Goal: Transaction & Acquisition: Purchase product/service

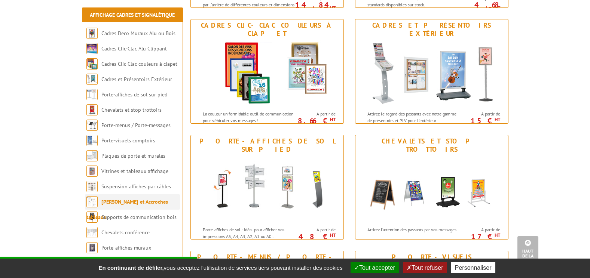
scroll to position [224, 0]
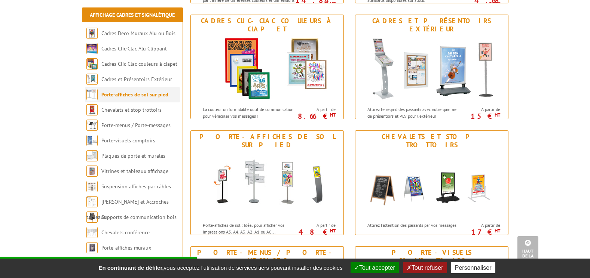
click at [124, 95] on link "Porte-affiches de sol sur pied" at bounding box center [134, 94] width 67 height 7
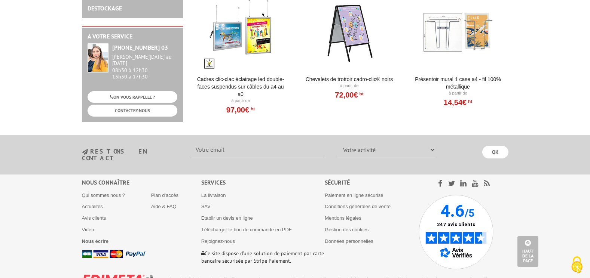
scroll to position [1836, 0]
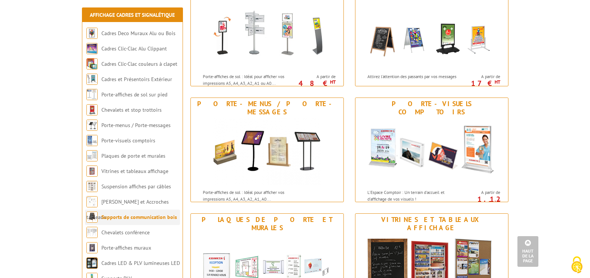
scroll to position [374, 0]
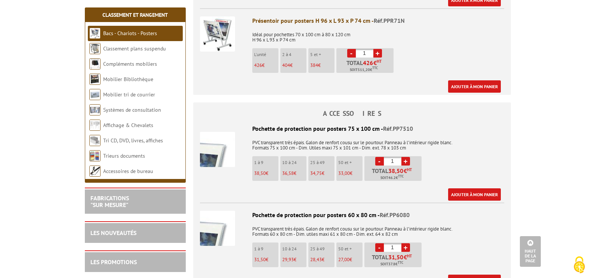
scroll to position [336, 0]
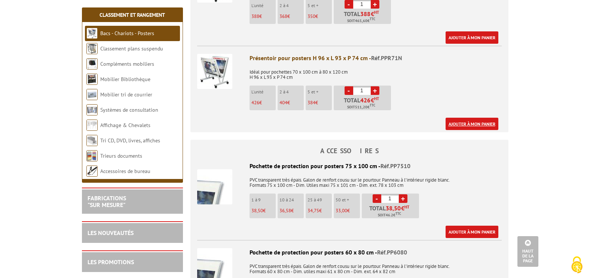
click at [472, 123] on link "Ajouter à mon panier" at bounding box center [471, 124] width 53 height 12
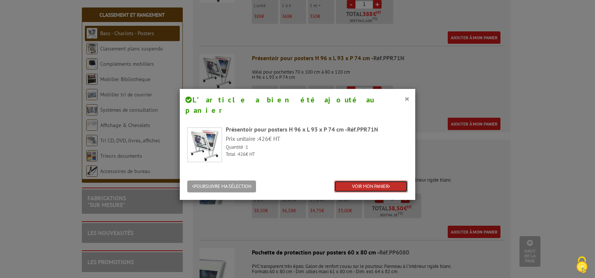
click at [367, 181] on link "VOIR MON PANIER" at bounding box center [371, 187] width 74 height 12
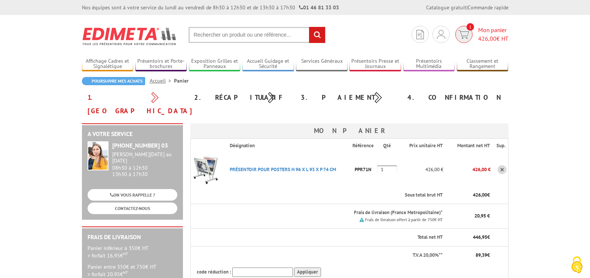
click at [495, 36] on span "426,00" at bounding box center [487, 38] width 18 height 7
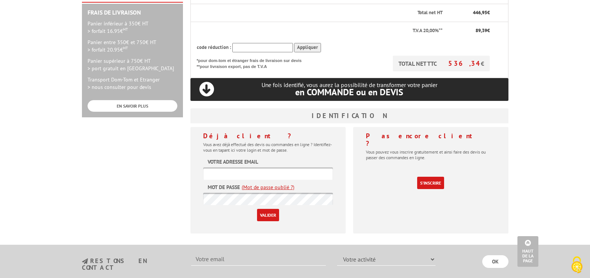
scroll to position [224, 0]
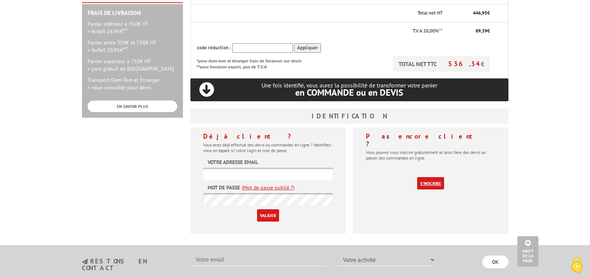
click at [425, 177] on link "S'inscrire" at bounding box center [430, 183] width 27 height 12
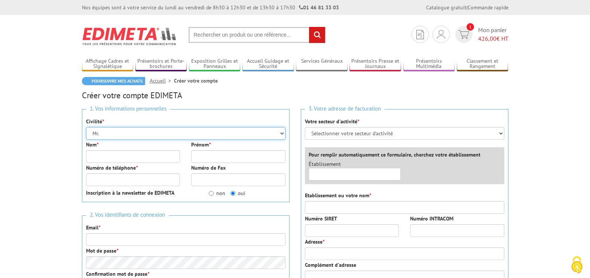
click at [123, 131] on select "Mr. Mme. Mlle." at bounding box center [185, 133] width 199 height 13
drag, startPoint x: 136, startPoint y: 136, endPoint x: 137, endPoint y: 141, distance: 4.9
click at [137, 141] on div "1. Vos informations personnelles Civilité * Mr. Mme. Mlle. Nom * Prénom * Numér…" at bounding box center [185, 155] width 207 height 93
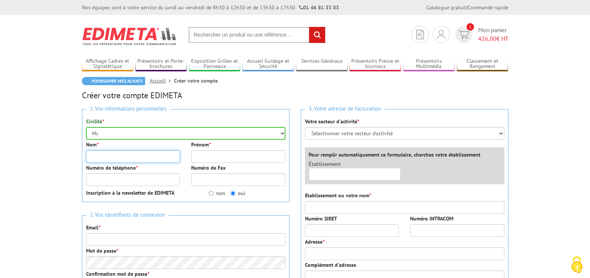
click at [114, 157] on input "Nom *" at bounding box center [133, 156] width 94 height 13
type input "Sterwen"
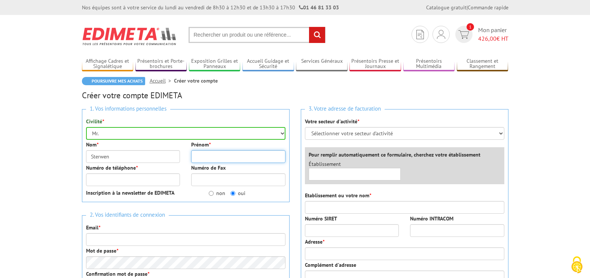
type input "Julhiet"
type input "0140992300"
type input "accueil@julhiet-sterwen.com"
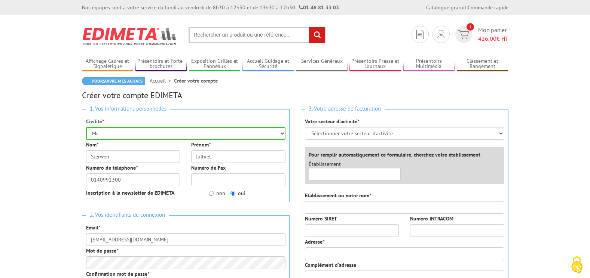
type input "JULHIET STERWEN"
type input "3 RUE DES GRAVIERS 92200 Neuilly sur seine"
type input "92200"
type input "NEUILLY SUR SEINE"
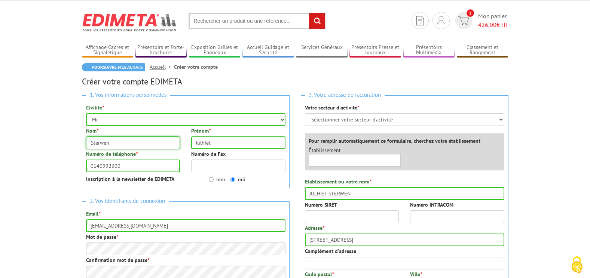
scroll to position [37, 0]
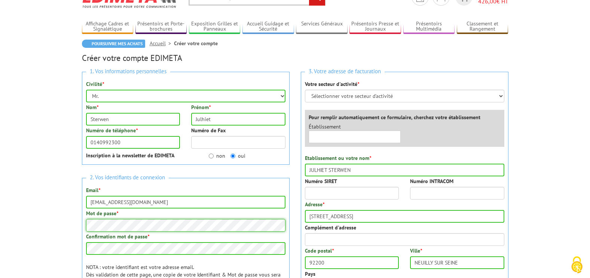
click at [49, 227] on body "Nos équipes sont à votre service du lundi au vendredi de 8h30 à 12h30 et de 13h…" at bounding box center [295, 275] width 590 height 625
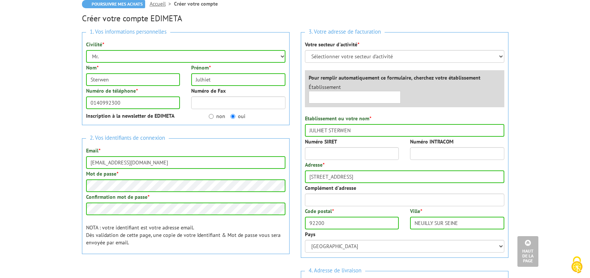
scroll to position [75, 0]
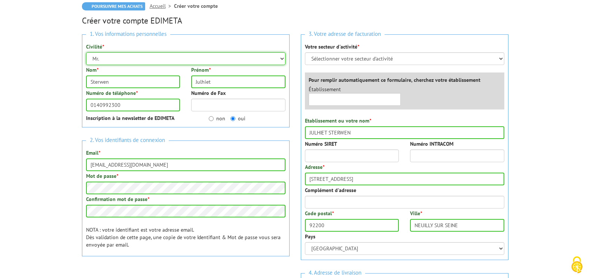
click at [150, 58] on select "Mr. Mme. Mlle." at bounding box center [185, 58] width 199 height 13
select select "Mme."
click at [86, 52] on select "Mr. Mme. Mlle." at bounding box center [185, 58] width 199 height 13
drag, startPoint x: 143, startPoint y: 81, endPoint x: 80, endPoint y: 85, distance: 62.5
click at [80, 85] on div "Nom * Sterwen" at bounding box center [132, 77] width 105 height 22
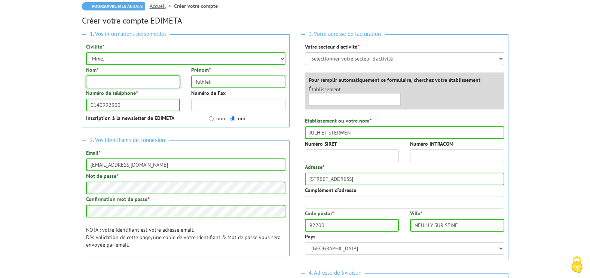
click at [110, 80] on input "Nom *" at bounding box center [133, 82] width 94 height 13
type input "Sterwen"
drag, startPoint x: 233, startPoint y: 77, endPoint x: 46, endPoint y: 84, distance: 186.6
click at [46, 84] on body "Nos équipes sont à votre service du lundi au vendredi de 8h30 à 12h30 et de 13h…" at bounding box center [295, 237] width 590 height 625
click at [106, 77] on input "Sterwen" at bounding box center [133, 82] width 94 height 13
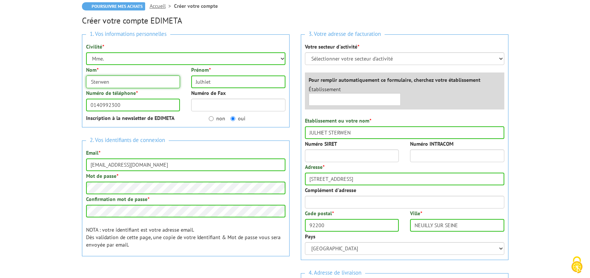
drag, startPoint x: 112, startPoint y: 81, endPoint x: 17, endPoint y: 77, distance: 95.0
click at [21, 80] on body "Nos équipes sont à votre service du lundi au vendredi de 8h30 à 12h30 et de 13h…" at bounding box center [295, 237] width 590 height 625
type input "julhiet"
click at [219, 76] on input "Julhiet" at bounding box center [238, 82] width 94 height 13
drag, startPoint x: 229, startPoint y: 80, endPoint x: 167, endPoint y: 85, distance: 62.2
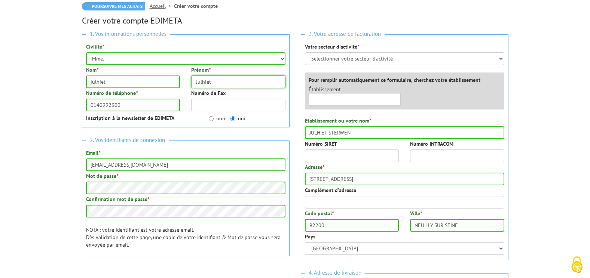
click at [167, 85] on div "Nom * julhiet Prénom * Julhiet" at bounding box center [185, 77] width 210 height 23
type input "Sterwen"
click at [211, 118] on input "non" at bounding box center [211, 118] width 5 height 5
radio input "true"
click at [92, 81] on input "julhiet" at bounding box center [133, 82] width 94 height 13
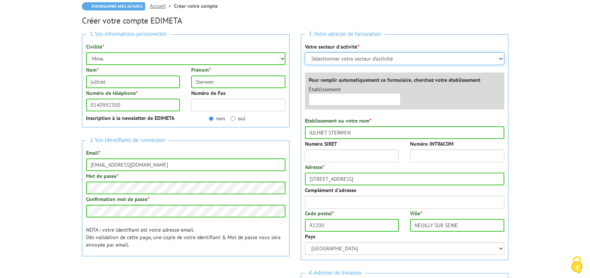
click at [370, 62] on select "Sélectionner votre secteur d'activité Administrations et collectivités Magasins…" at bounding box center [404, 58] width 199 height 13
select select "878"
click at [305, 52] on select "Sélectionner votre secteur d'activité Administrations et collectivités Magasins…" at bounding box center [404, 58] width 199 height 13
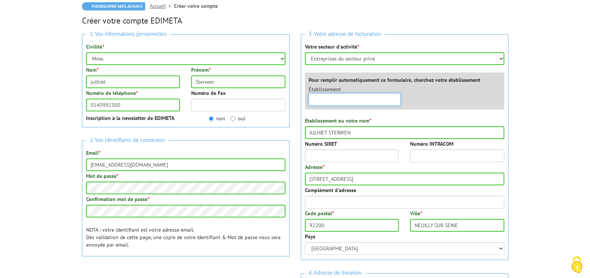
click at [349, 97] on input "text" at bounding box center [354, 99] width 92 height 13
click at [321, 98] on input "Julhiet sterwen" at bounding box center [354, 99] width 92 height 13
click at [346, 99] on input "Julhiet sterwen" at bounding box center [354, 99] width 92 height 13
type input "Julhiet sterwen"
drag, startPoint x: 344, startPoint y: 101, endPoint x: 518, endPoint y: 110, distance: 175.2
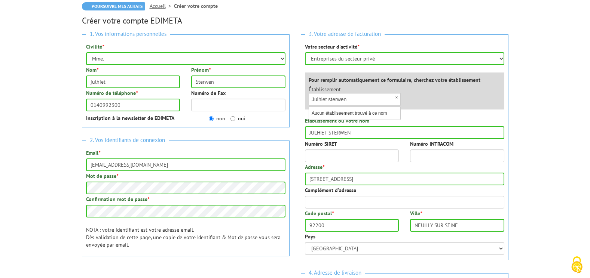
click at [520, 108] on body "Nos équipes sont à votre service du lundi au vendredi de 8h30 à 12h30 et de 13h…" at bounding box center [295, 267] width 590 height 685
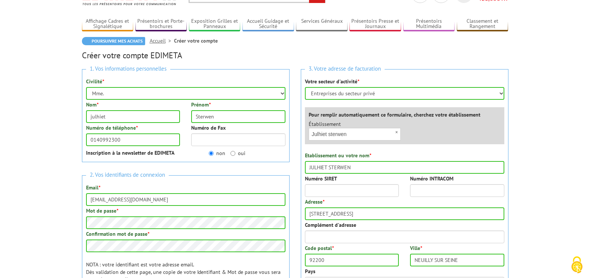
scroll to position [36, 0]
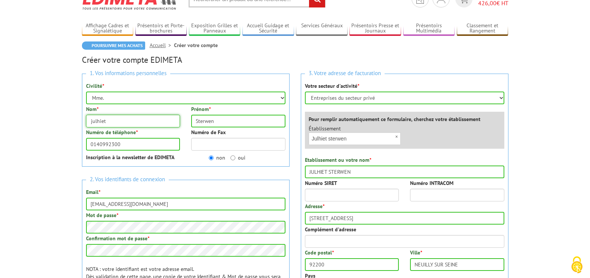
click at [91, 121] on input "julhiet" at bounding box center [133, 121] width 94 height 13
type input "Julhiet"
click at [357, 194] on input "Numéro SIRET" at bounding box center [352, 195] width 94 height 13
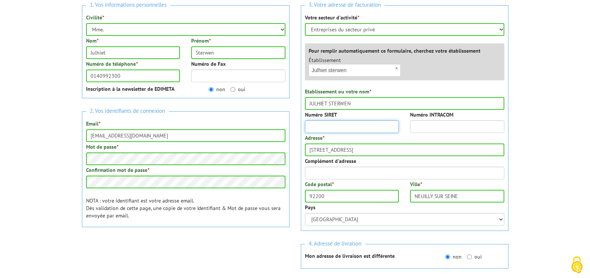
scroll to position [110, 0]
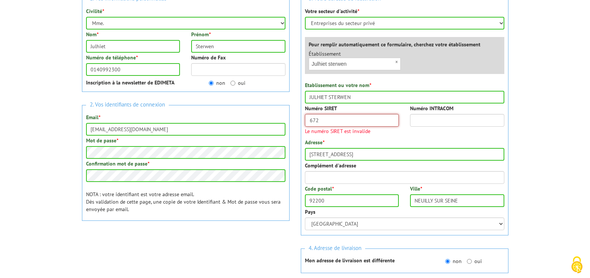
click at [341, 117] on input "672" at bounding box center [352, 120] width 94 height 13
click at [357, 119] on input "672040896" at bounding box center [352, 120] width 94 height 13
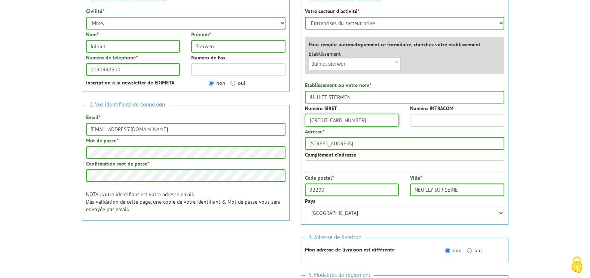
type input "67204089600074"
click at [356, 167] on input "Complément d'adresse" at bounding box center [404, 166] width 199 height 13
type input "3 RUE DES GRAVIERS"
click at [165, 47] on input "Julhiet" at bounding box center [133, 46] width 94 height 13
click at [94, 43] on input "Julhiet STERWEN" at bounding box center [133, 46] width 94 height 13
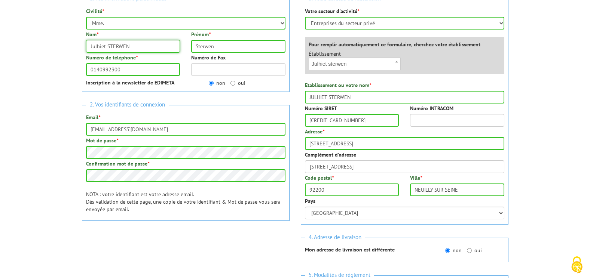
drag, startPoint x: 106, startPoint y: 46, endPoint x: 64, endPoint y: 51, distance: 42.2
click at [64, 51] on body "Nos équipes sont à votre service du lundi au vendredi de 8h30 à 12h30 et de 13h…" at bounding box center [295, 232] width 590 height 685
type input "JULHIET STERWEN"
drag, startPoint x: 219, startPoint y: 40, endPoint x: 201, endPoint y: 41, distance: 18.4
click at [201, 41] on input "Sterwen" at bounding box center [238, 46] width 94 height 13
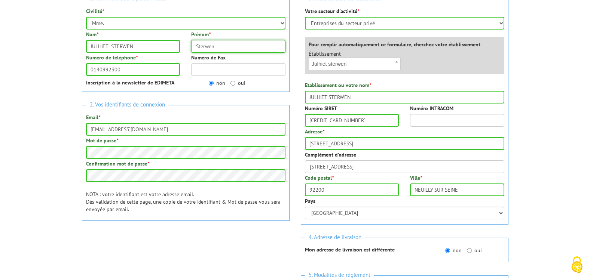
click at [240, 44] on input "Sterwen" at bounding box center [238, 46] width 94 height 13
type input "S"
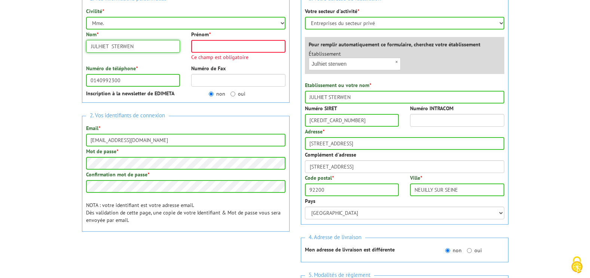
drag, startPoint x: 140, startPoint y: 48, endPoint x: 112, endPoint y: 46, distance: 27.7
click at [112, 46] on input "JULHIET STERWEN" at bounding box center [133, 46] width 94 height 13
click at [208, 46] on input "Prénom *" at bounding box center [238, 46] width 94 height 13
paste input "STERWEN"
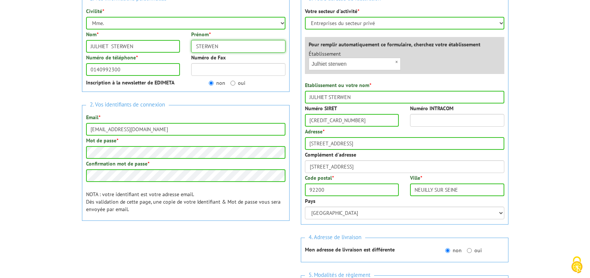
type input "STERWEN"
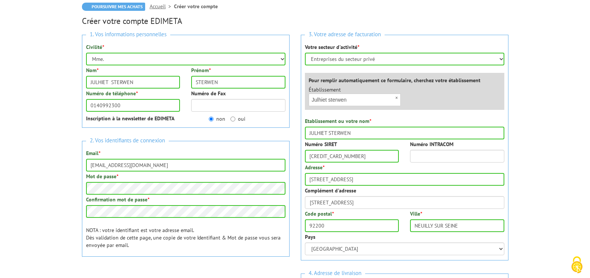
scroll to position [0, 0]
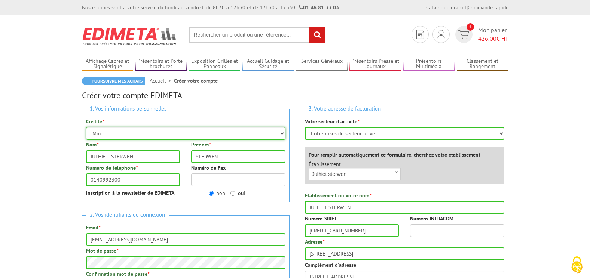
click at [106, 133] on select "Mr. Mme. Mlle." at bounding box center [185, 133] width 199 height 13
select select "Mr."
click at [86, 127] on select "Mr. Mme. Mlle." at bounding box center [185, 133] width 199 height 13
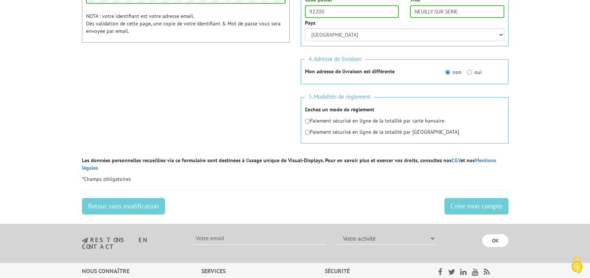
scroll to position [299, 0]
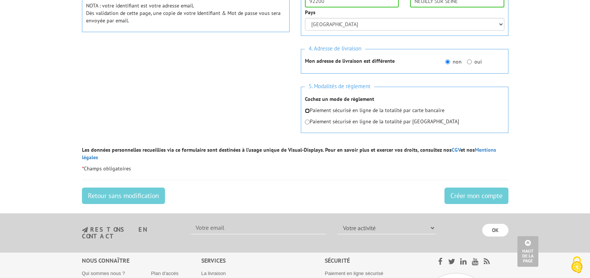
click at [306, 112] on input "radio" at bounding box center [307, 110] width 5 height 5
radio input "true"
click at [330, 188] on p "Retour sans modification" at bounding box center [295, 196] width 426 height 16
click at [484, 191] on input "Créer mon compte" at bounding box center [476, 196] width 64 height 16
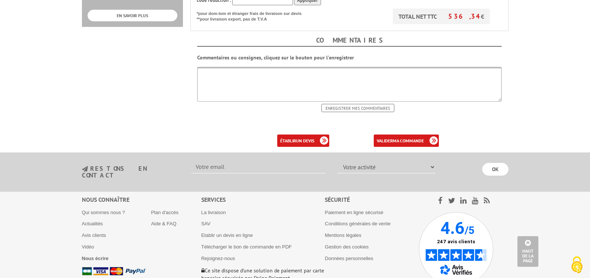
scroll to position [336, 0]
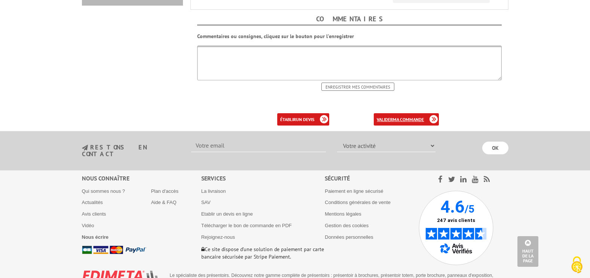
click at [390, 113] on link "valider ma commande" at bounding box center [405, 119] width 65 height 12
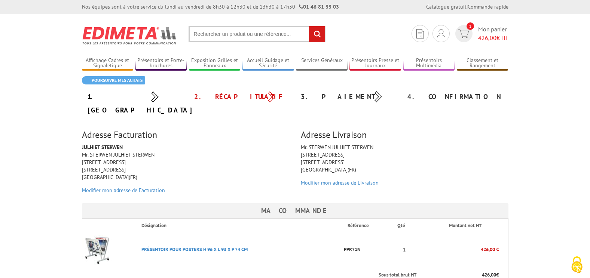
scroll to position [150, 0]
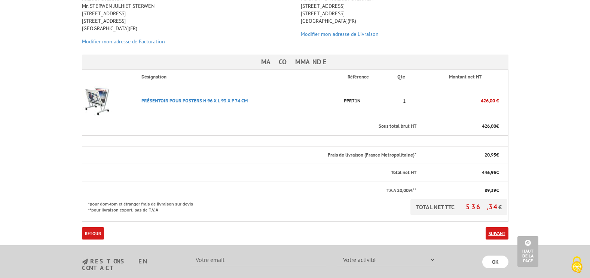
click at [501, 227] on link "Suivant" at bounding box center [496, 233] width 23 height 12
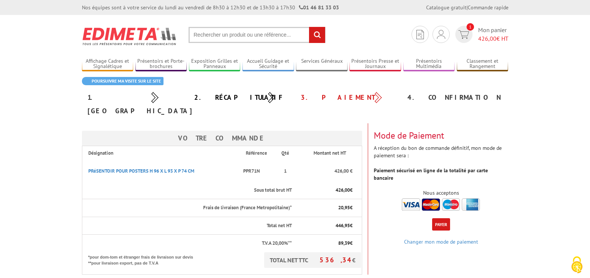
click at [410, 199] on img at bounding box center [440, 205] width 78 height 12
click at [444, 218] on button "Payer" at bounding box center [441, 224] width 18 height 12
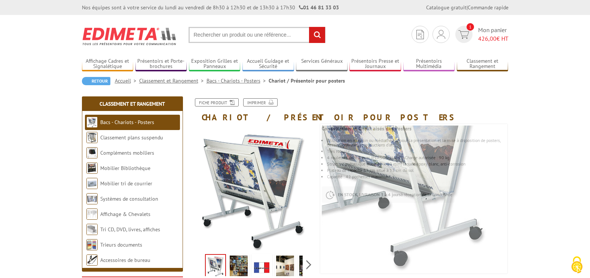
click at [487, 263] on img at bounding box center [393, 160] width 224 height 224
